Goal: Check status: Check status

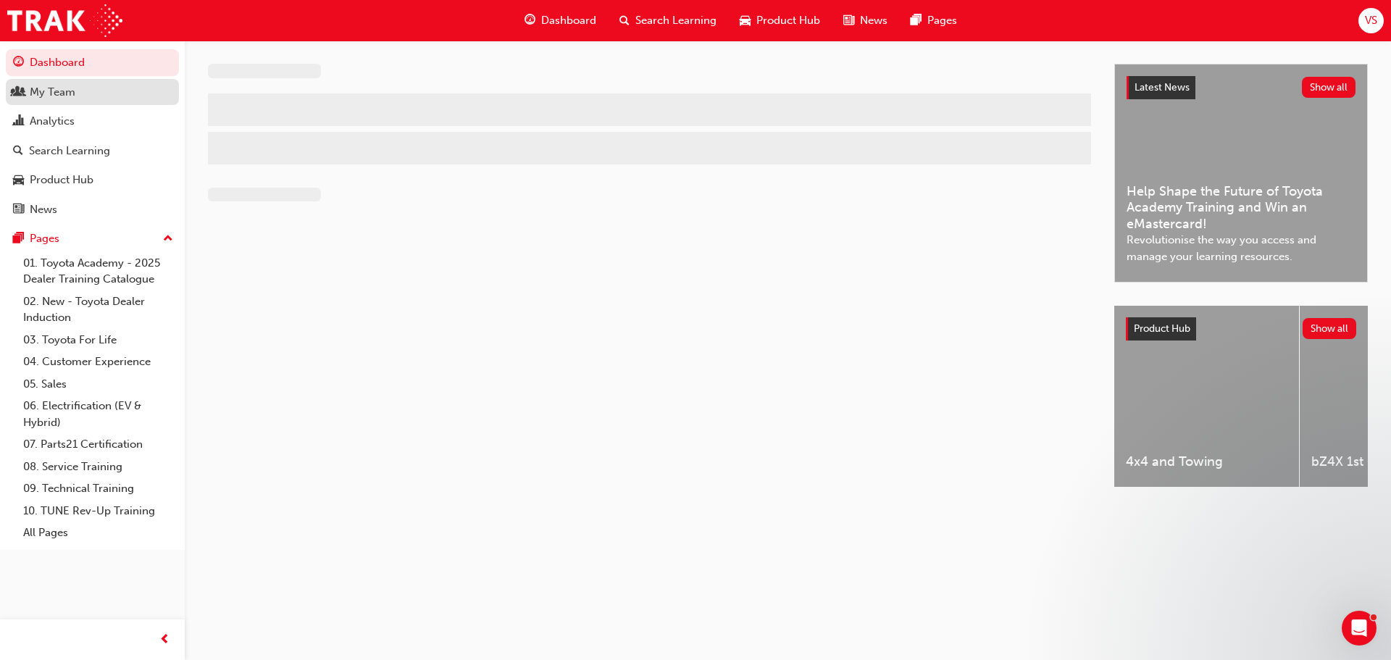
click at [54, 92] on div "My Team" at bounding box center [53, 92] width 46 height 17
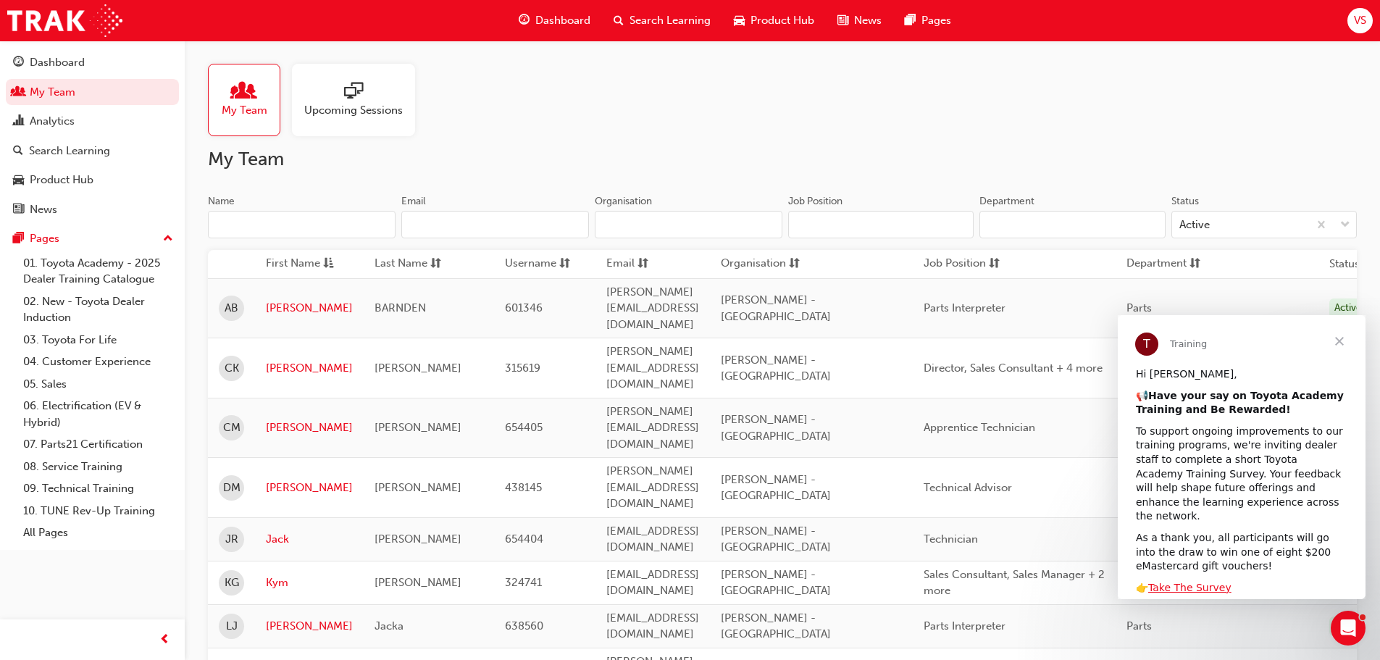
click at [1340, 339] on span "Close" at bounding box center [1339, 341] width 52 height 52
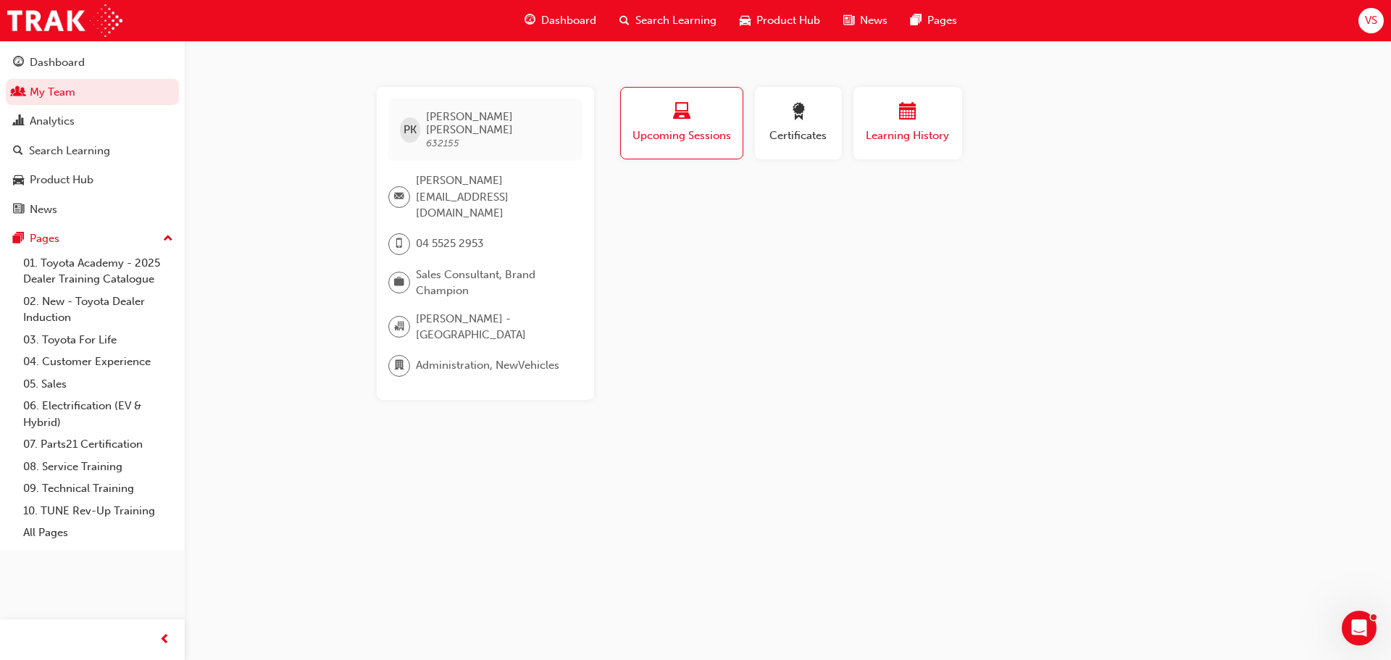
click at [871, 149] on button "Learning History" at bounding box center [907, 123] width 109 height 72
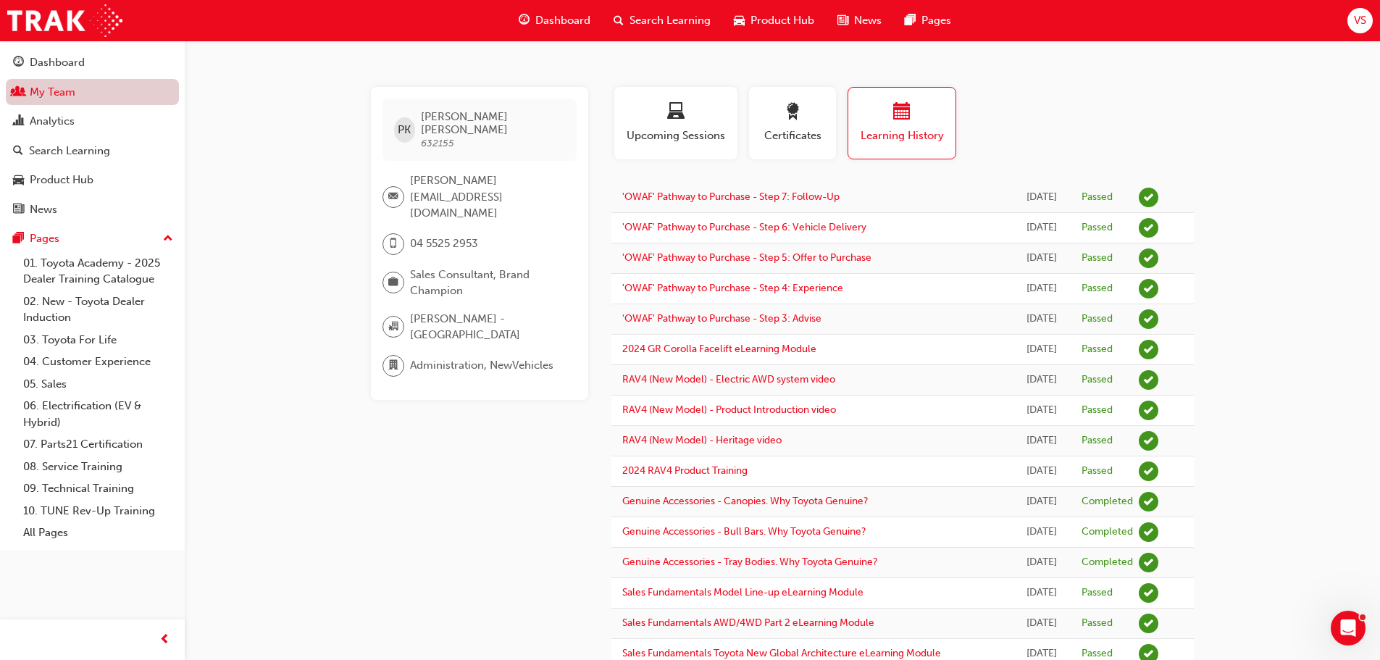
click at [43, 88] on link "My Team" at bounding box center [92, 92] width 173 height 27
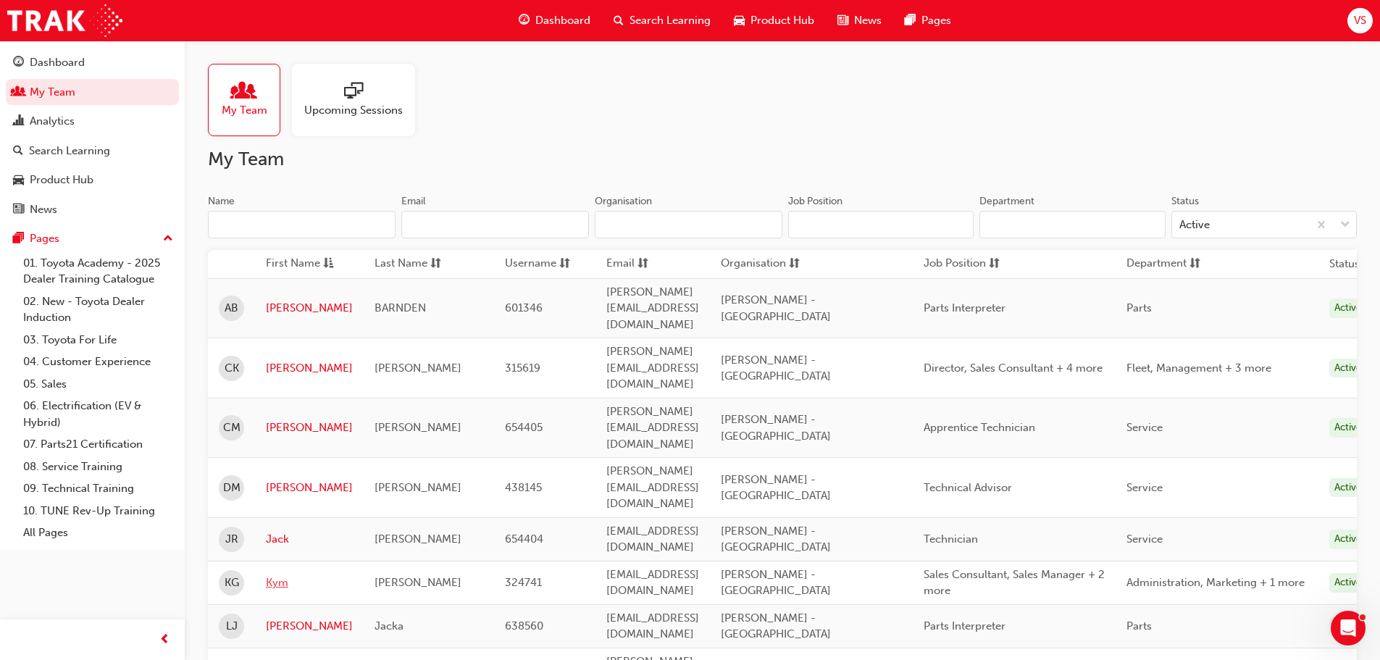
click at [272, 574] on link "Kym" at bounding box center [309, 582] width 87 height 17
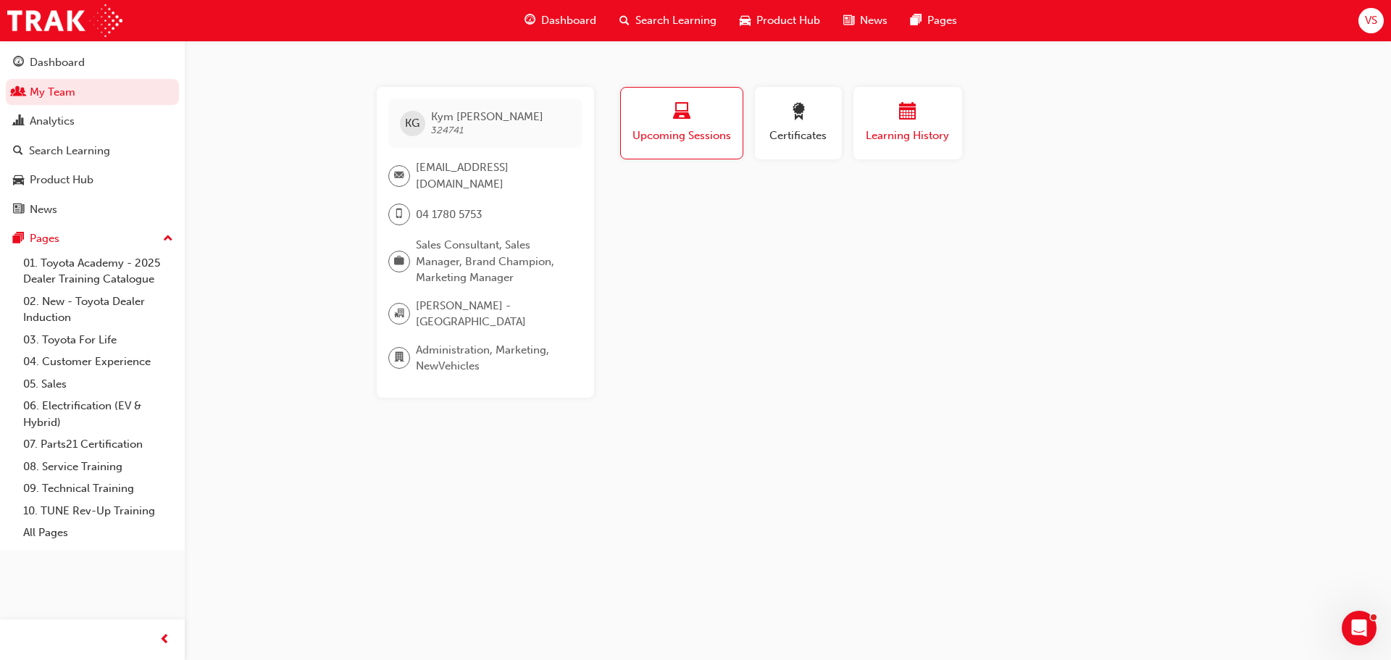
click at [873, 146] on button "Learning History" at bounding box center [907, 123] width 109 height 72
